Goal: Find specific page/section: Find specific page/section

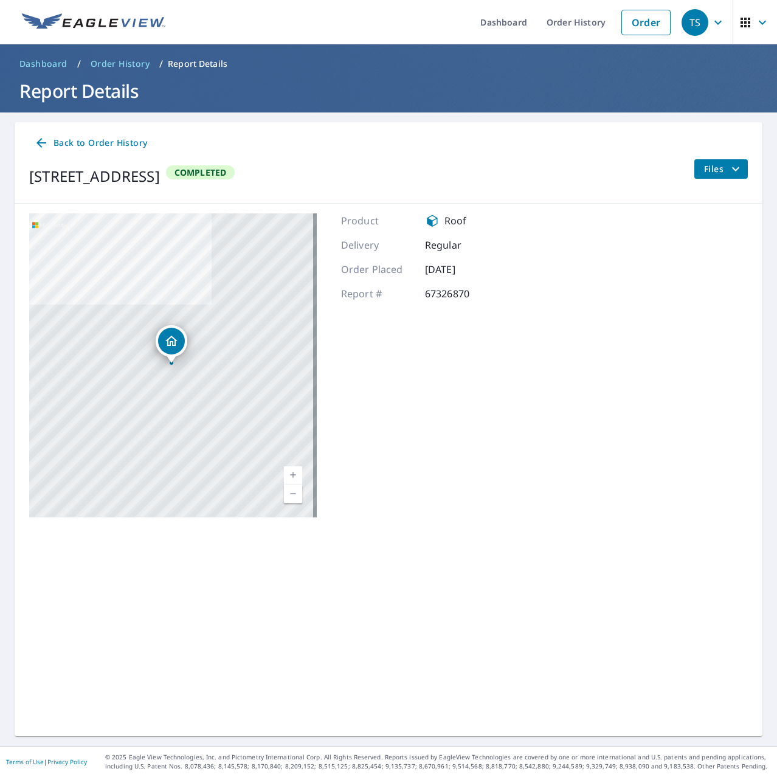
click at [710, 35] on span "TS" at bounding box center [705, 22] width 46 height 29
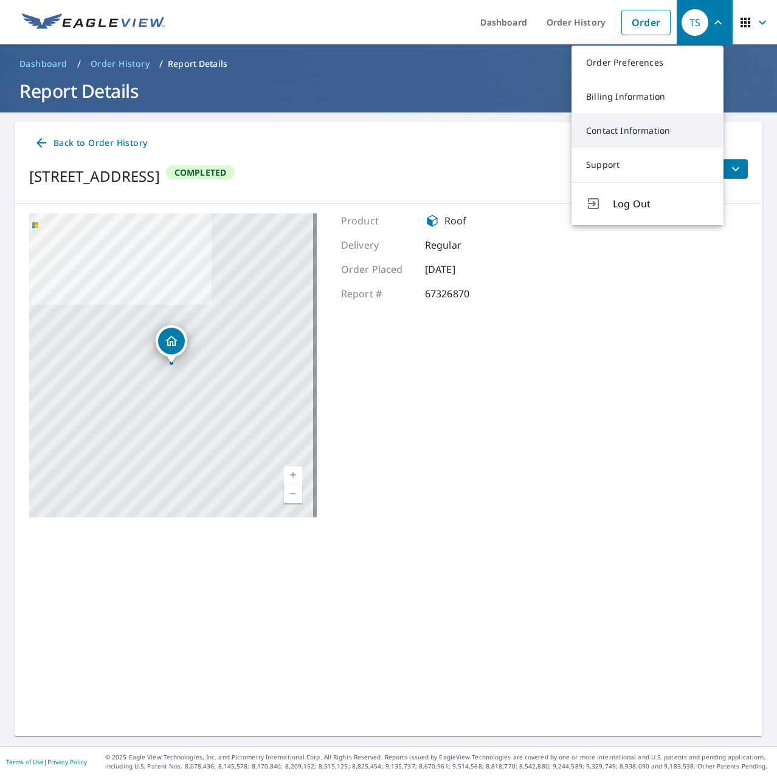
click at [650, 141] on link "Contact Information" at bounding box center [648, 131] width 152 height 34
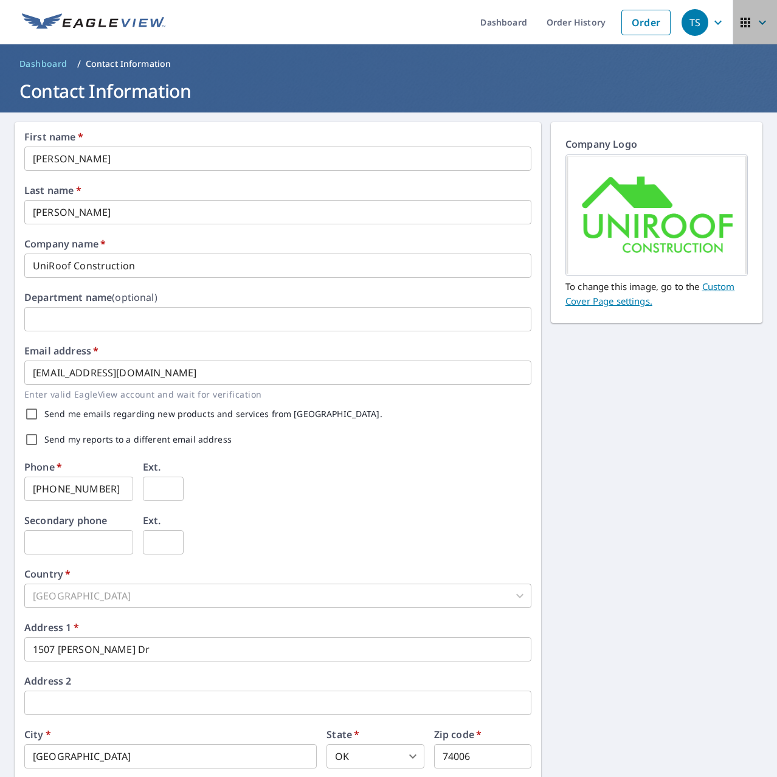
click at [741, 23] on icon "button" at bounding box center [746, 23] width 10 height 10
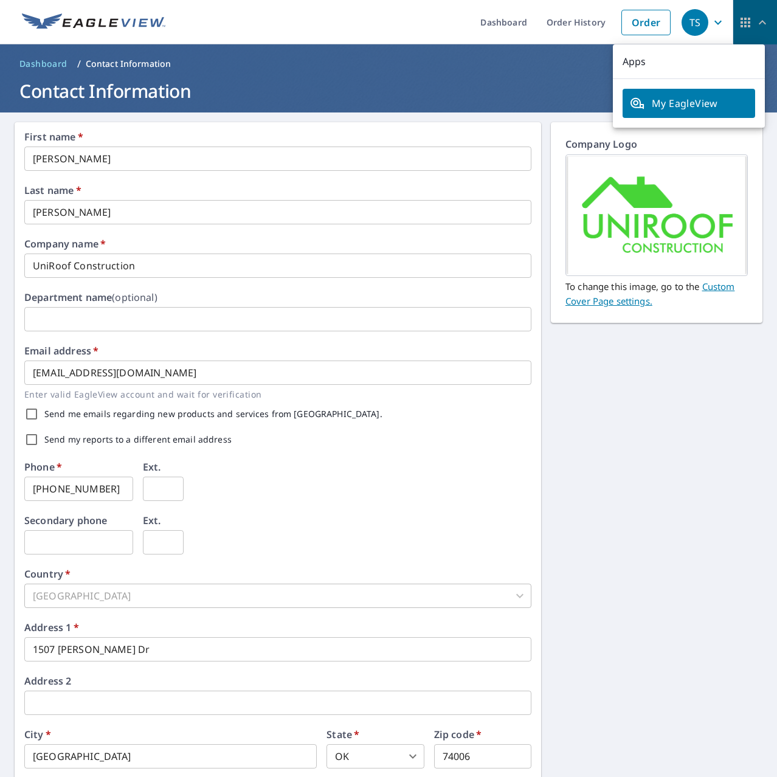
click at [738, 24] on icon "button" at bounding box center [745, 22] width 15 height 15
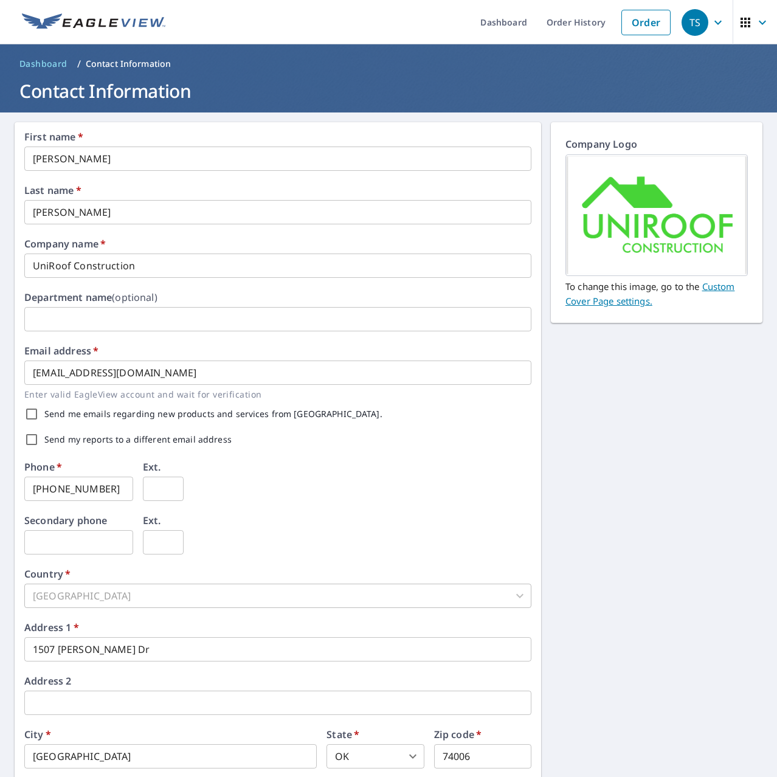
click at [682, 24] on div "TS" at bounding box center [695, 22] width 27 height 27
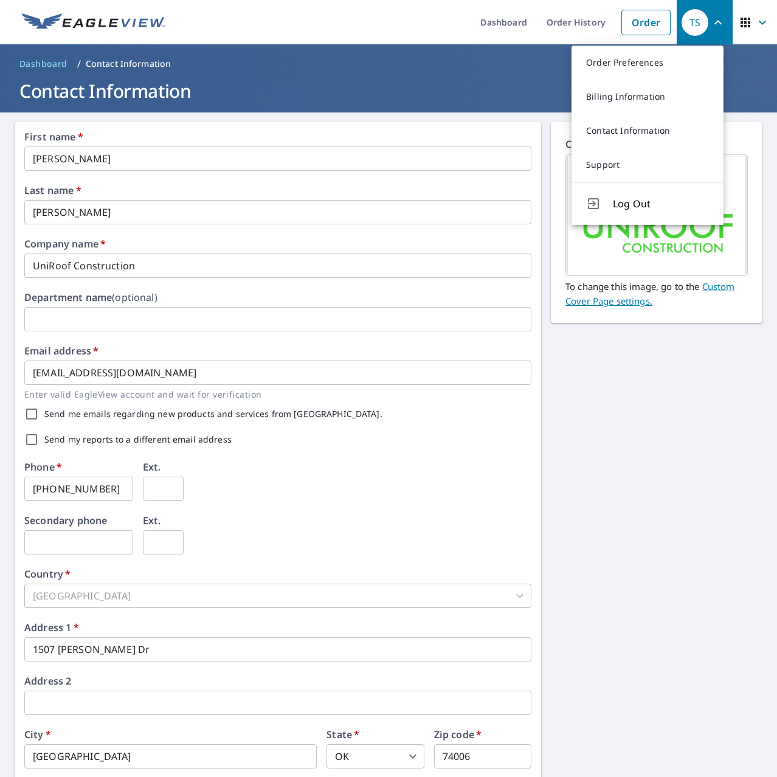
click at [757, 29] on icon "button" at bounding box center [762, 22] width 15 height 15
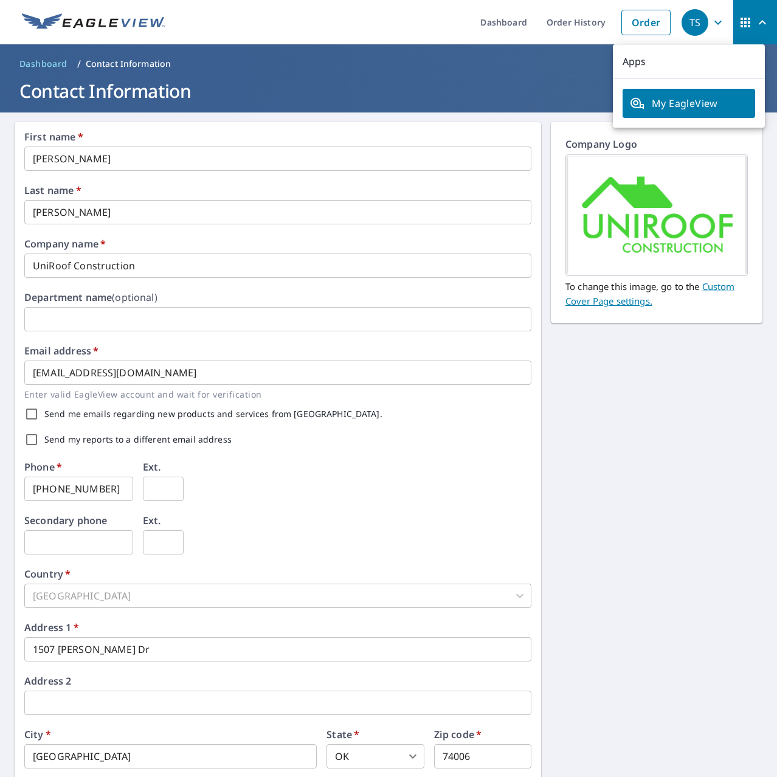
scroll to position [61, 0]
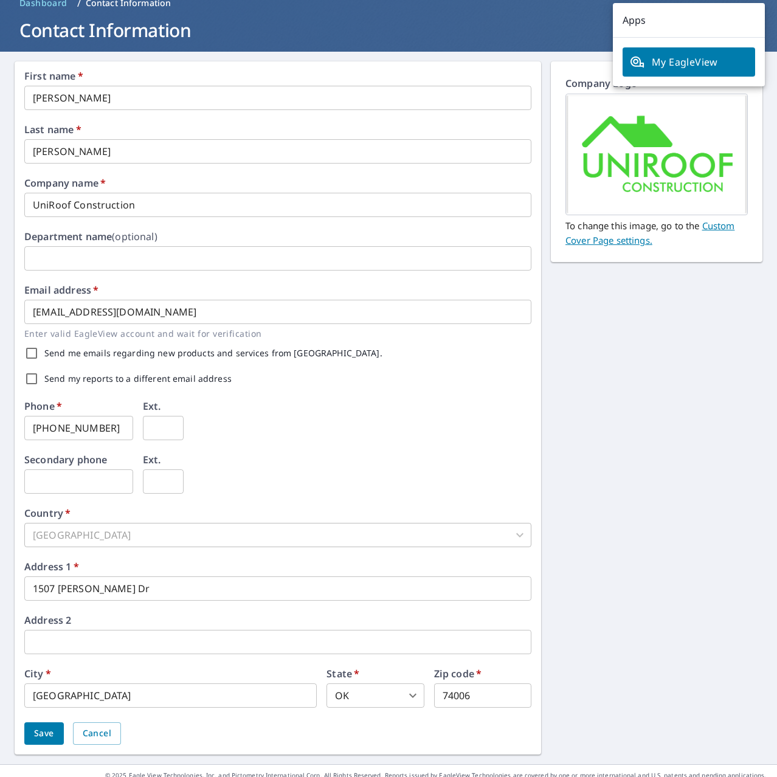
click at [698, 67] on span "My EagleView" at bounding box center [689, 62] width 118 height 15
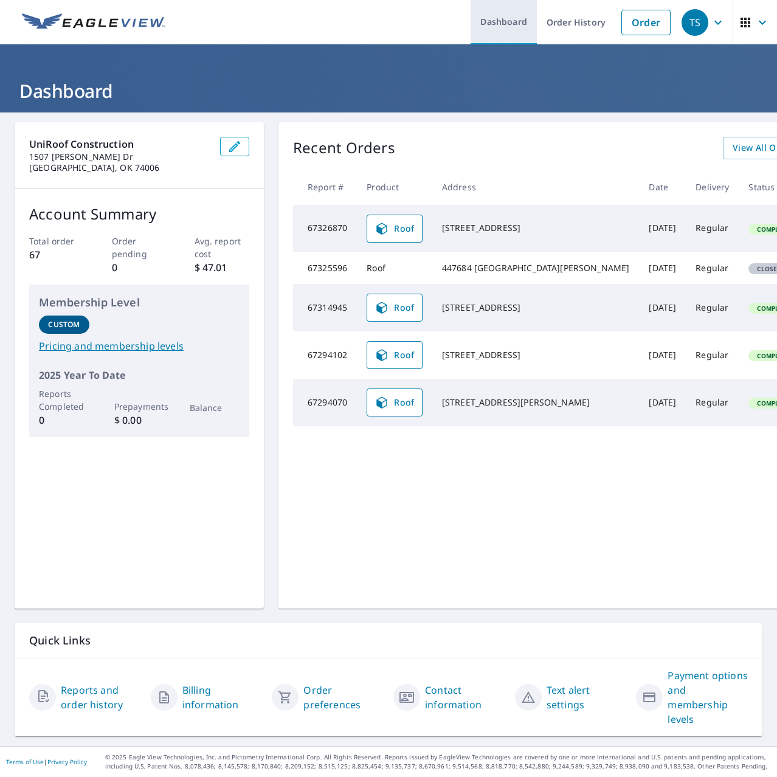
click at [505, 24] on link "Dashboard" at bounding box center [504, 22] width 66 height 44
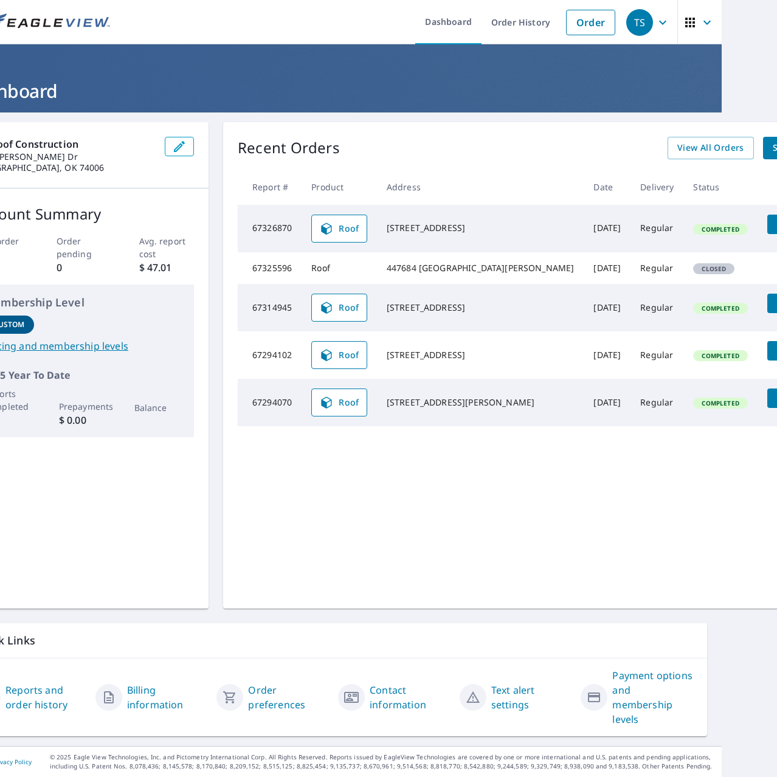
drag, startPoint x: 375, startPoint y: 357, endPoint x: 451, endPoint y: 350, distance: 76.4
click at [351, 236] on span "Roof" at bounding box center [339, 228] width 40 height 15
